Goal: Task Accomplishment & Management: Manage account settings

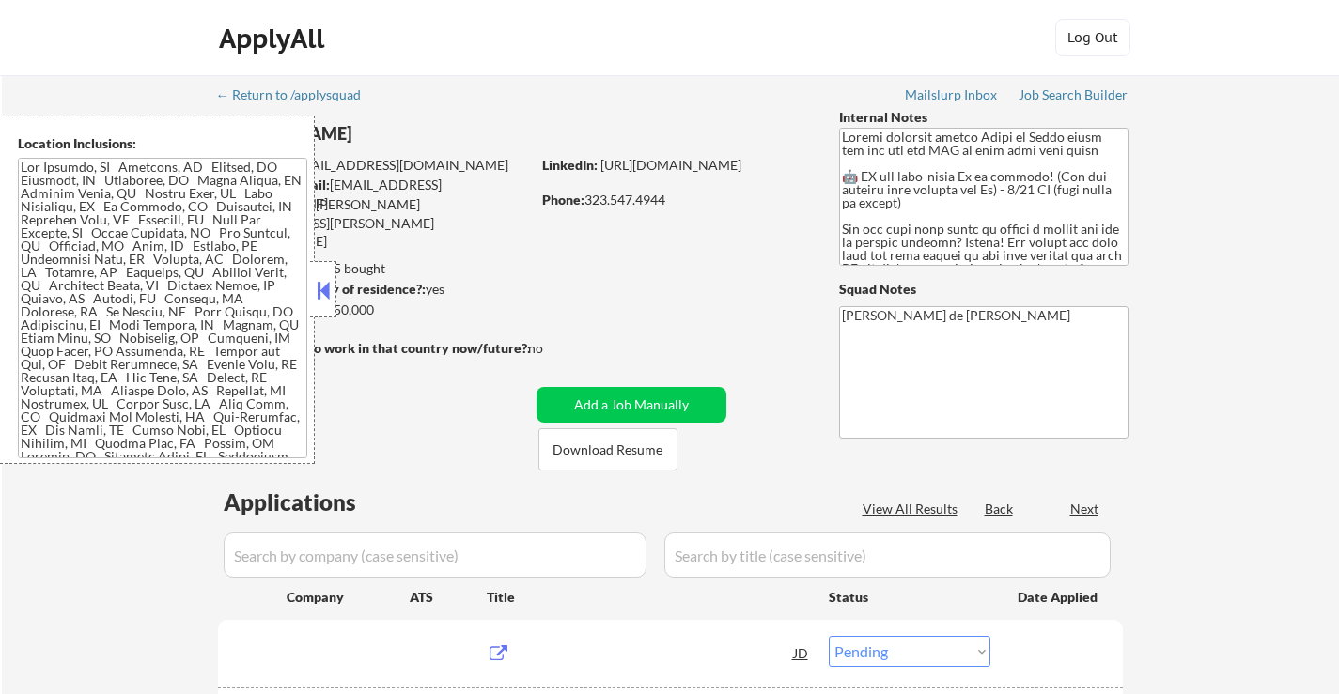
select select ""pending""
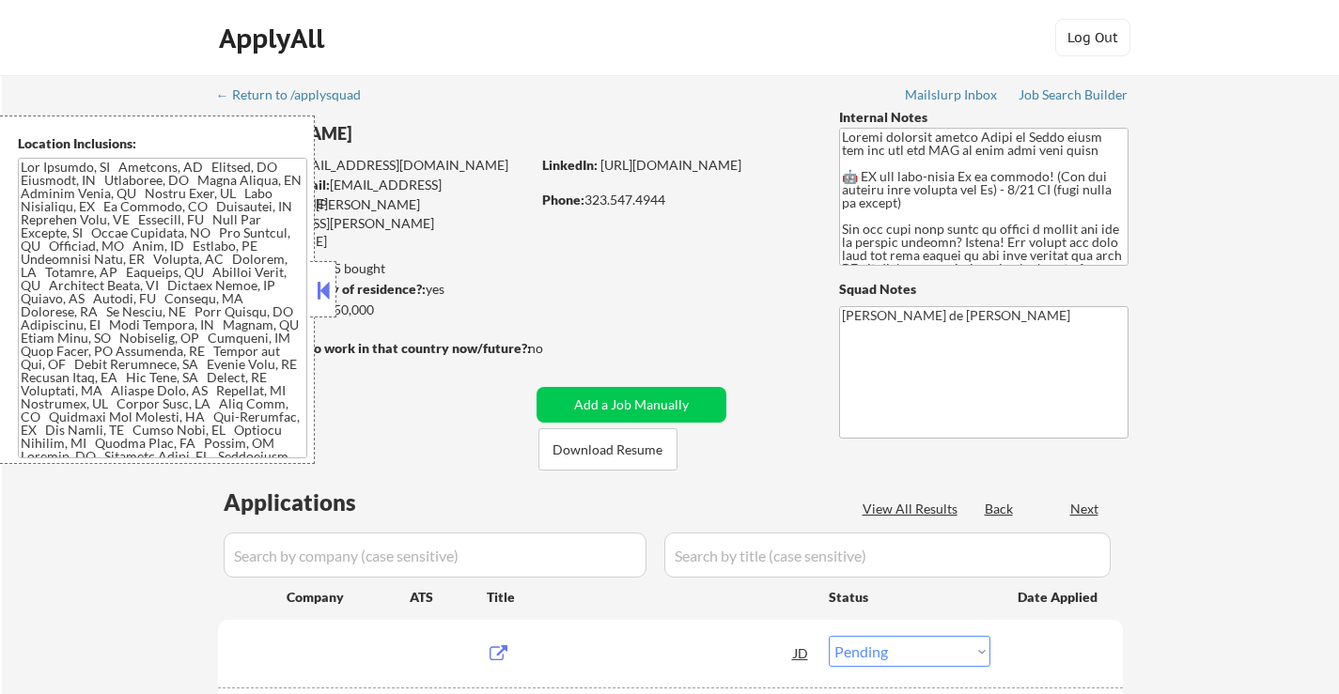
select select ""pending""
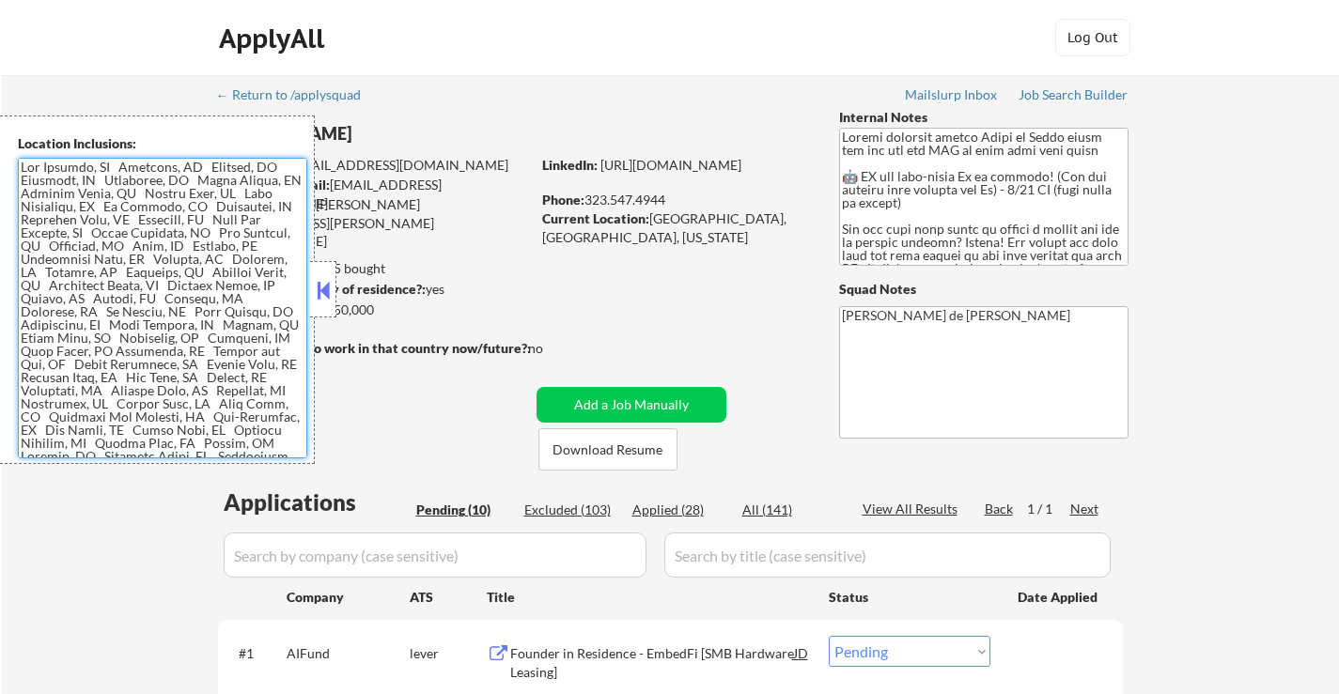
click at [209, 334] on textarea at bounding box center [162, 308] width 289 height 301
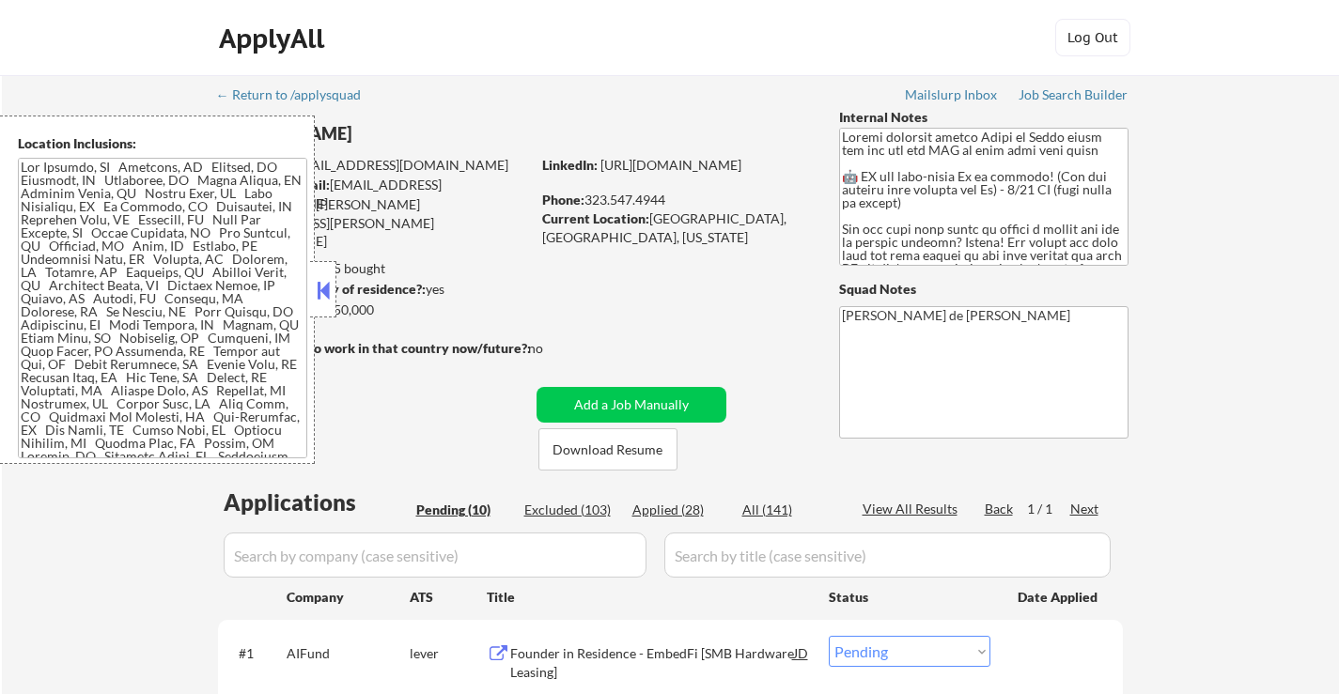
click at [326, 284] on button at bounding box center [323, 290] width 21 height 28
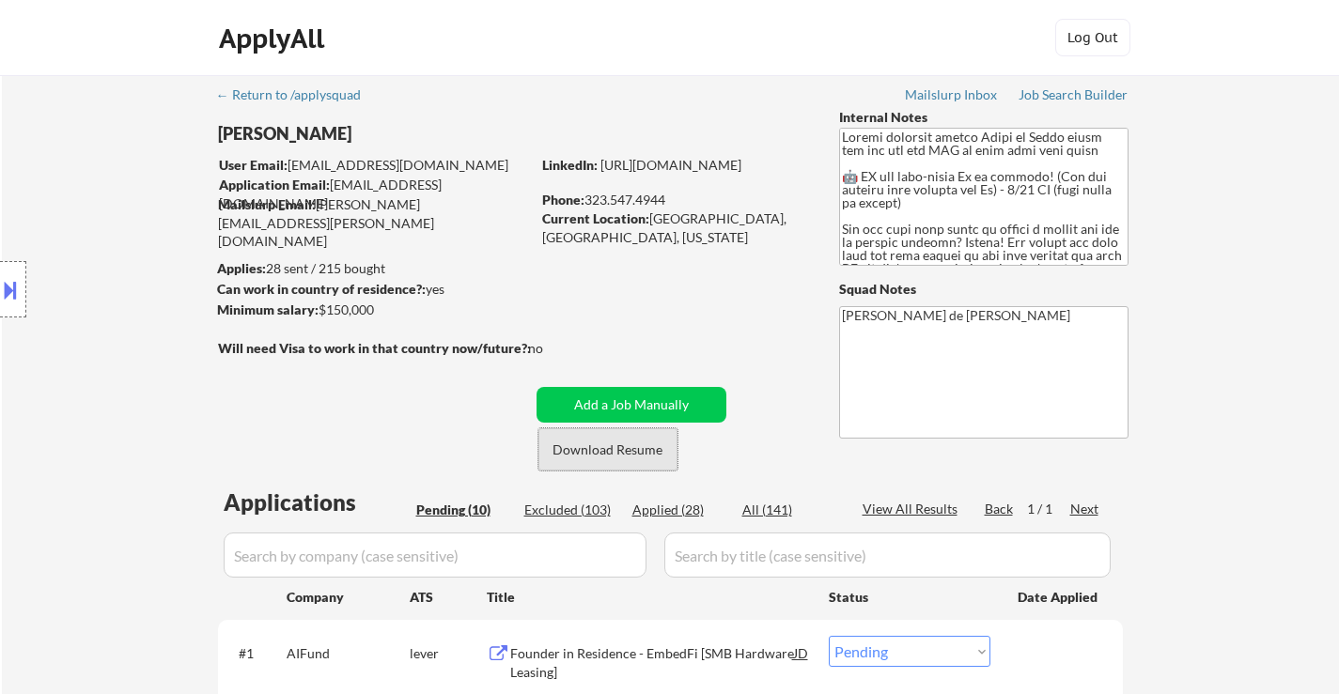
click at [623, 453] on button "Download Resume" at bounding box center [607, 449] width 139 height 42
click at [692, 515] on div "Applied (28)" at bounding box center [679, 510] width 94 height 19
select select ""applied""
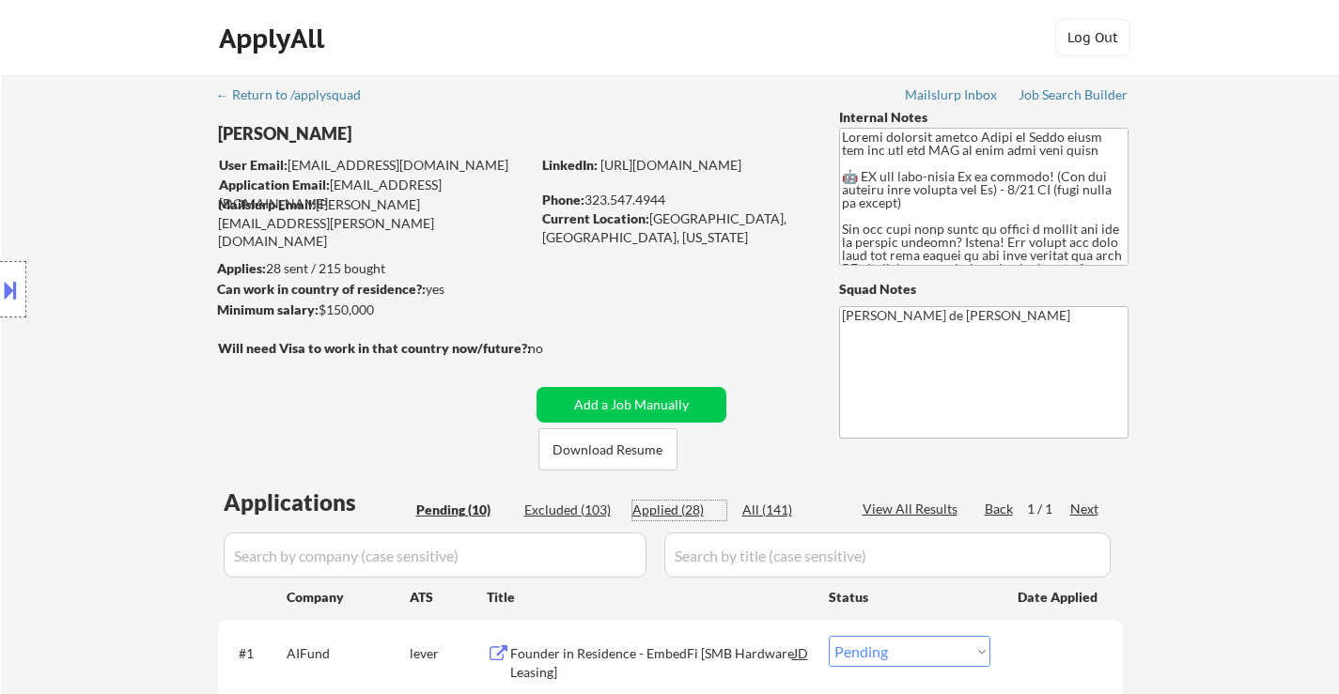
select select ""applied""
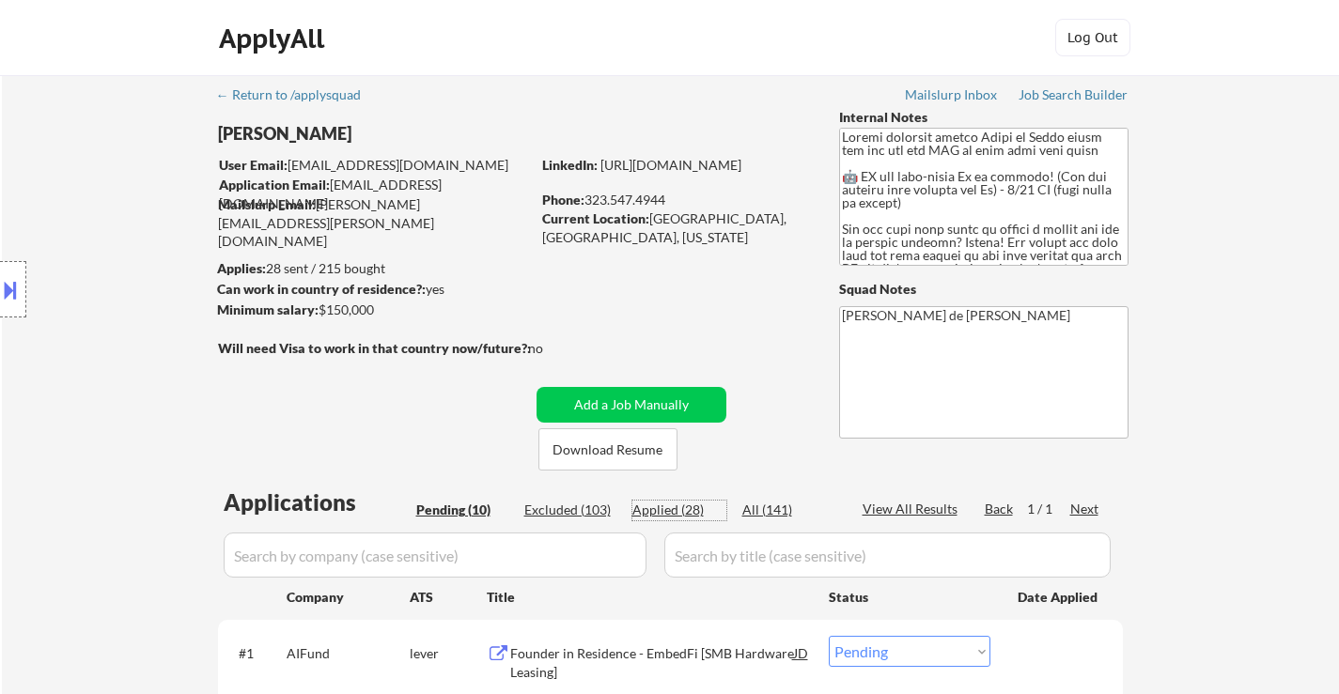
select select ""applied""
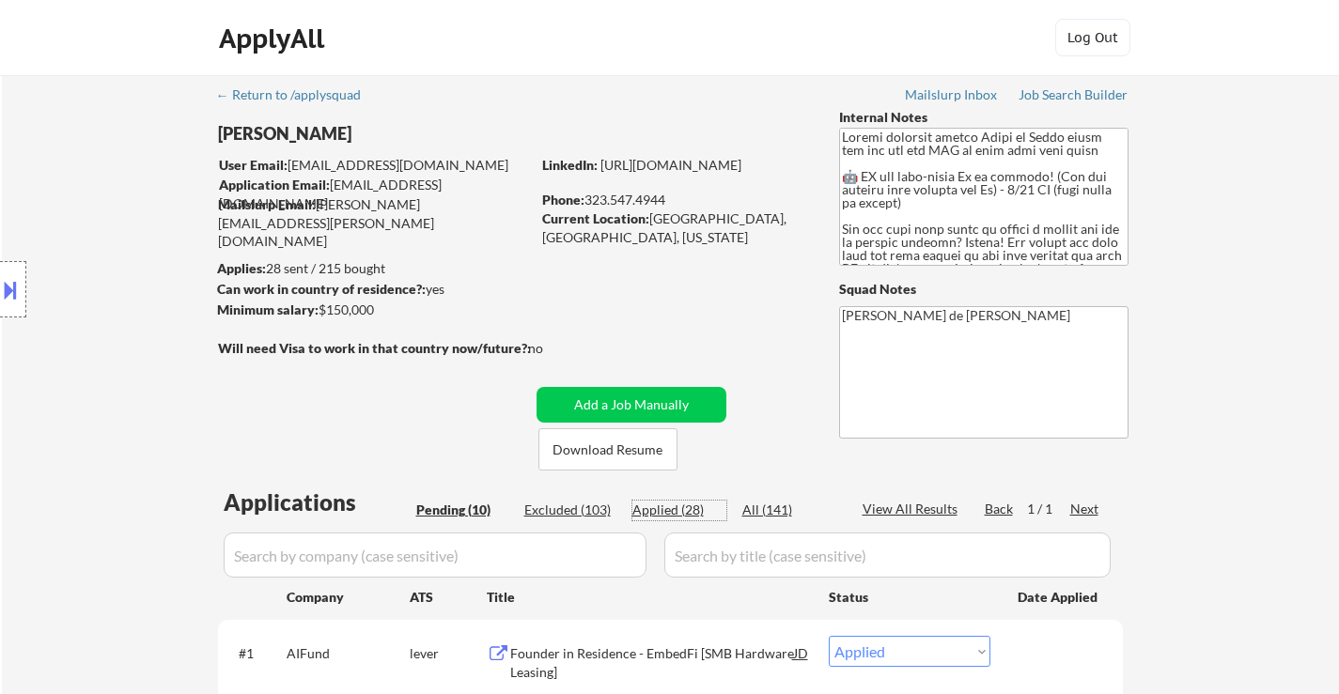
select select ""applied""
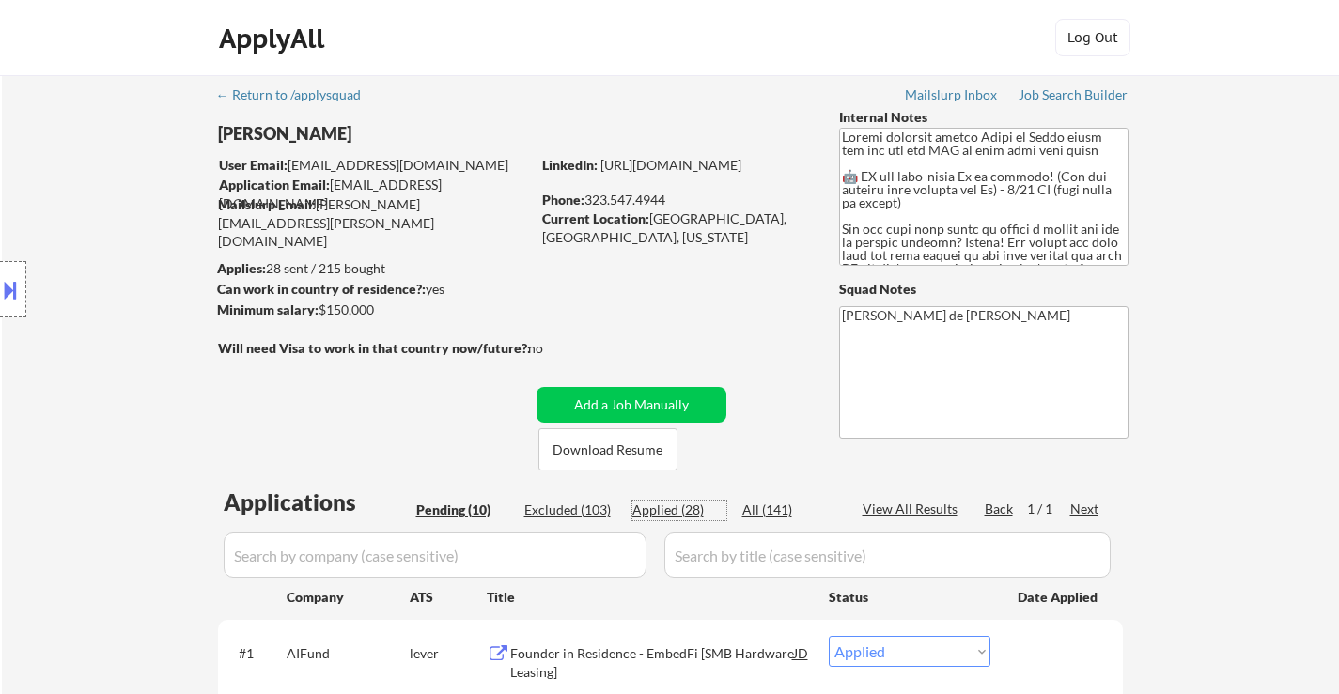
select select ""applied""
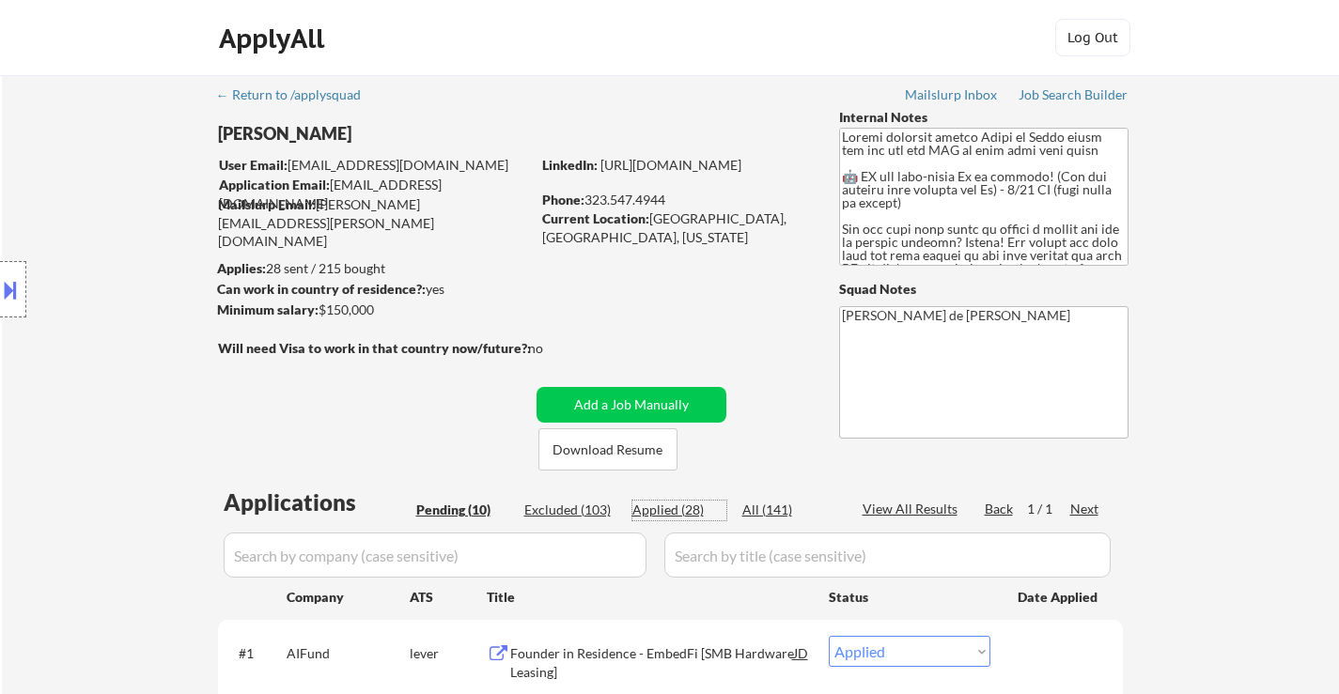
select select ""applied""
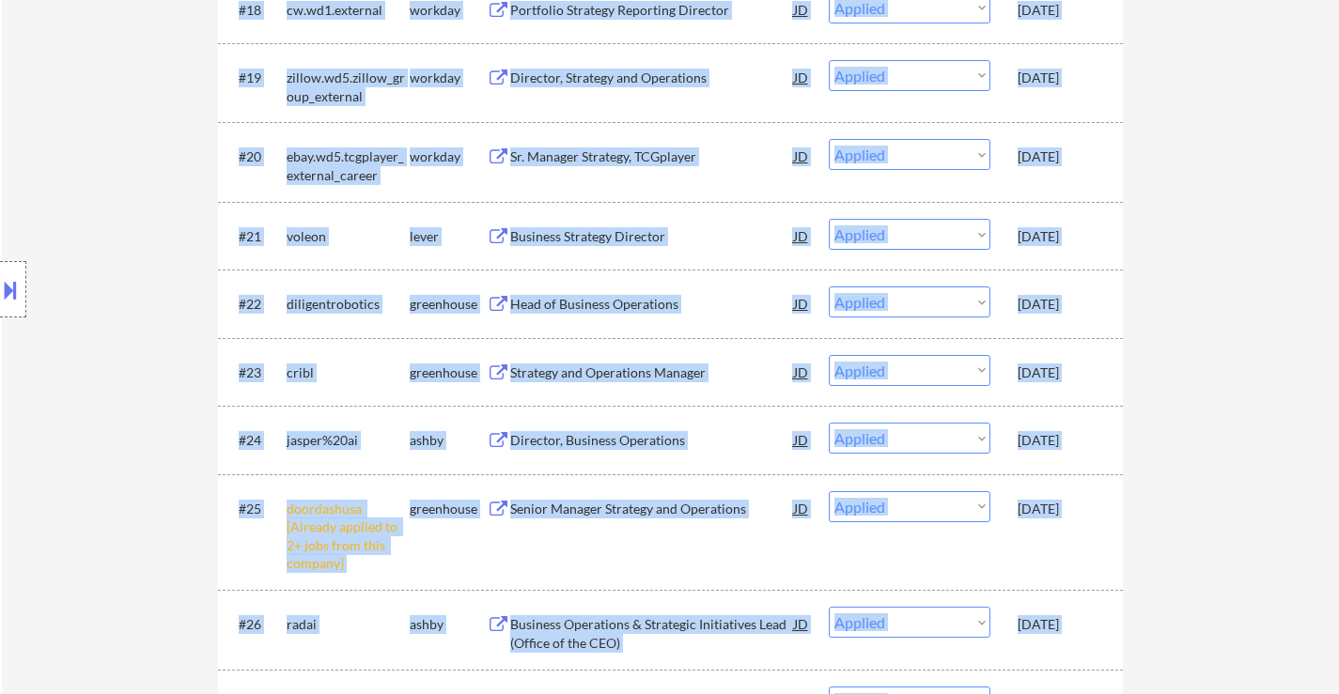
scroll to position [2161, 0]
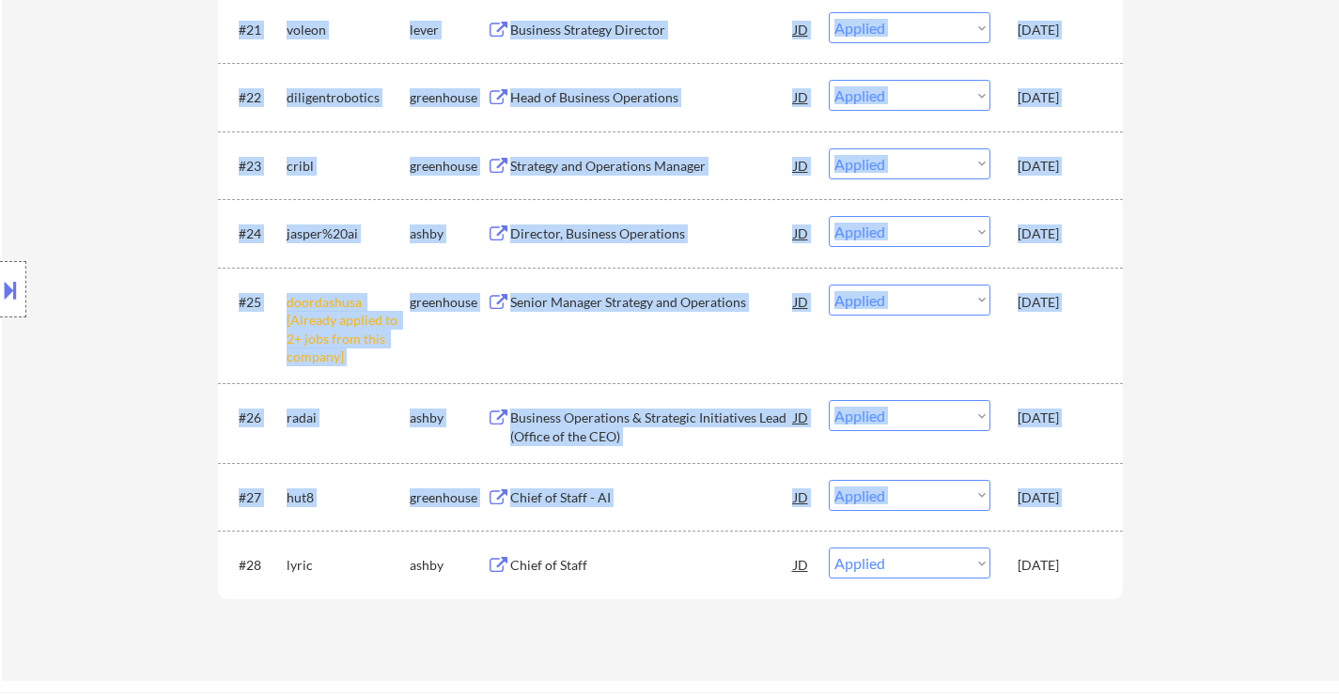
drag, startPoint x: 1094, startPoint y: 410, endPoint x: 1058, endPoint y: 573, distance: 167.3
copy div "#1 airbnb [Already applied to 2+ jobs from this company] greenhouse Program and…"
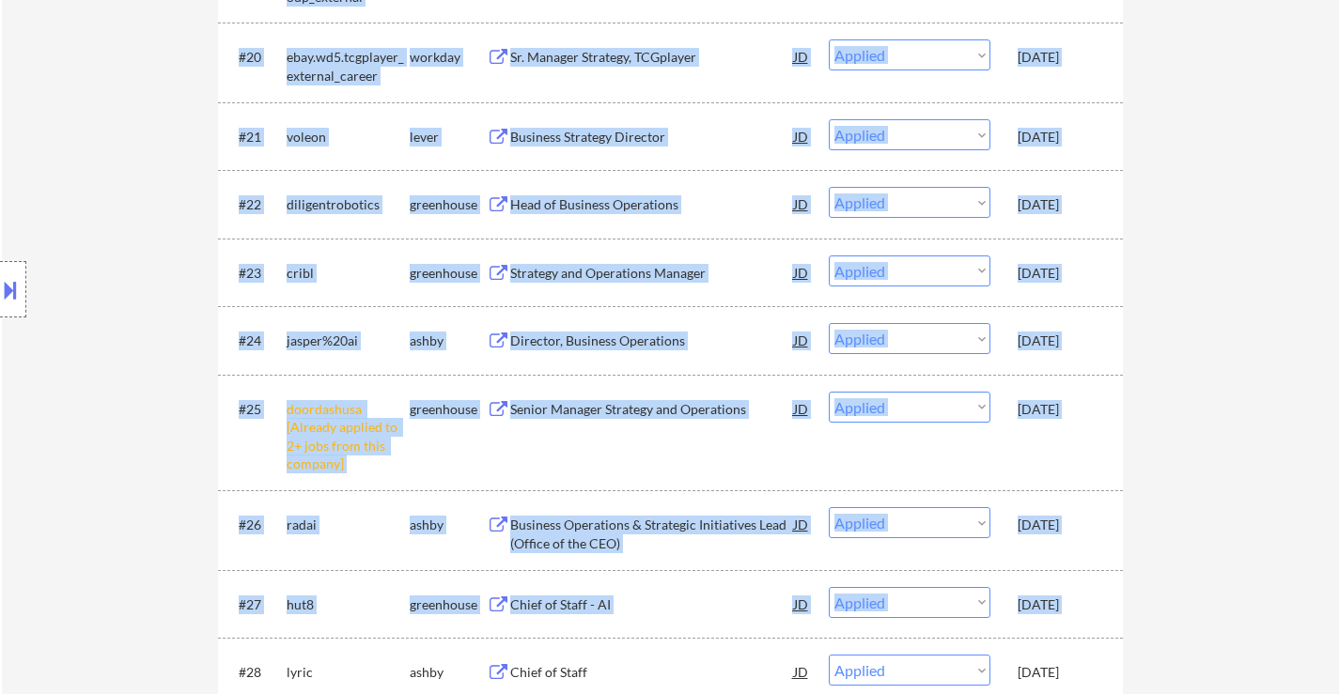
scroll to position [1879, 0]
